Goal: Task Accomplishment & Management: Manage account settings

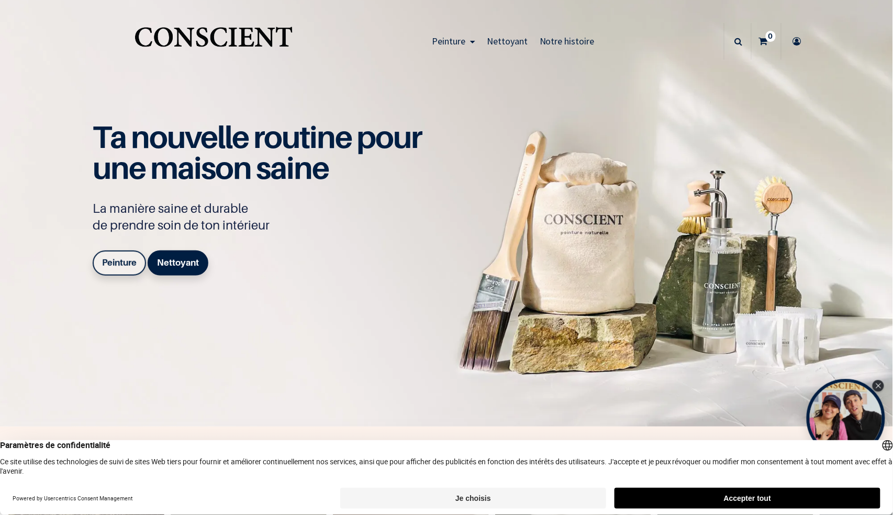
click at [789, 30] on icon at bounding box center [796, 41] width 17 height 37
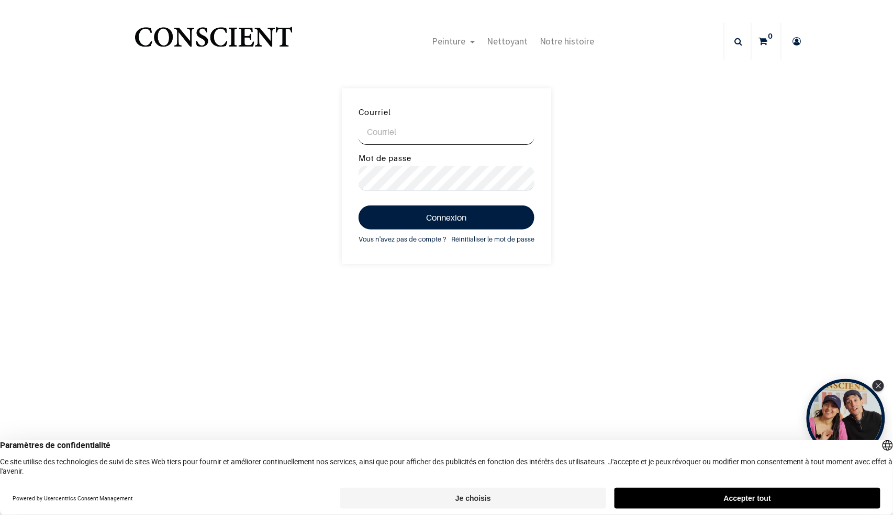
type input "conscientpaint@outlook.com"
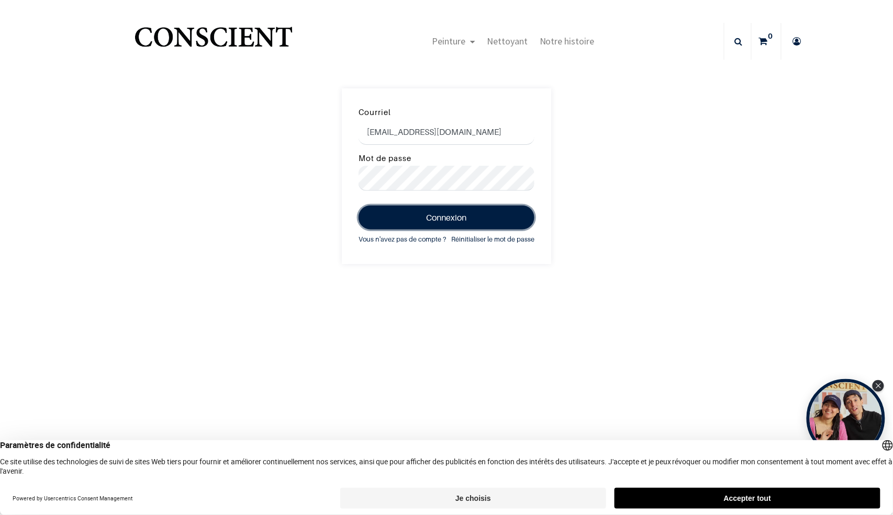
click at [452, 224] on button "Connexion" at bounding box center [446, 218] width 176 height 24
